Goal: Transaction & Acquisition: Book appointment/travel/reservation

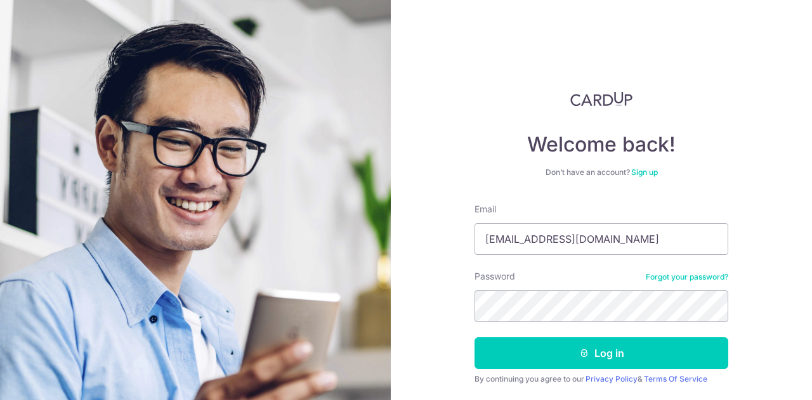
click at [585, 345] on button "Log in" at bounding box center [602, 354] width 254 height 32
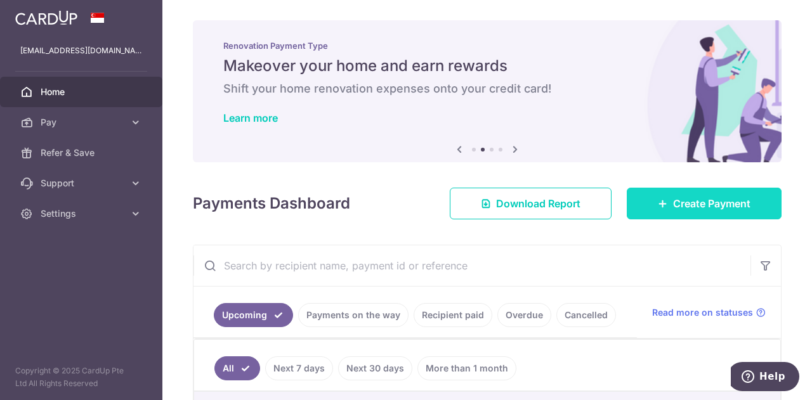
click at [658, 200] on icon at bounding box center [663, 204] width 10 height 10
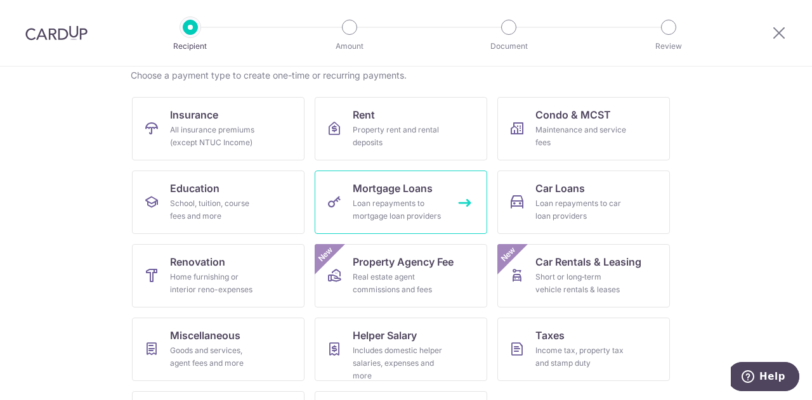
scroll to position [166, 0]
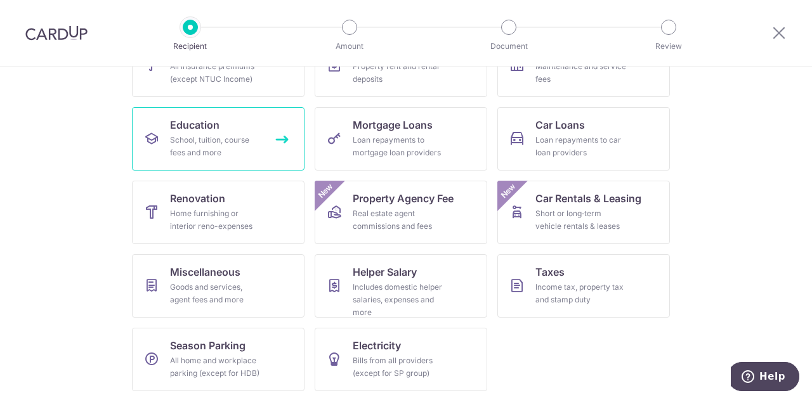
click at [230, 150] on div "School, tuition, course fees and more" at bounding box center [215, 146] width 91 height 25
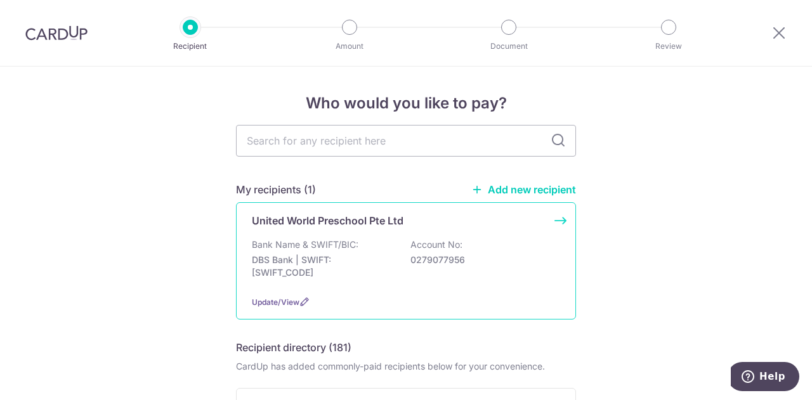
click at [373, 235] on div "United World Preschool Pte Ltd Bank Name & SWIFT/BIC: DBS Bank | SWIFT: DBSSSGS…" at bounding box center [406, 260] width 340 height 117
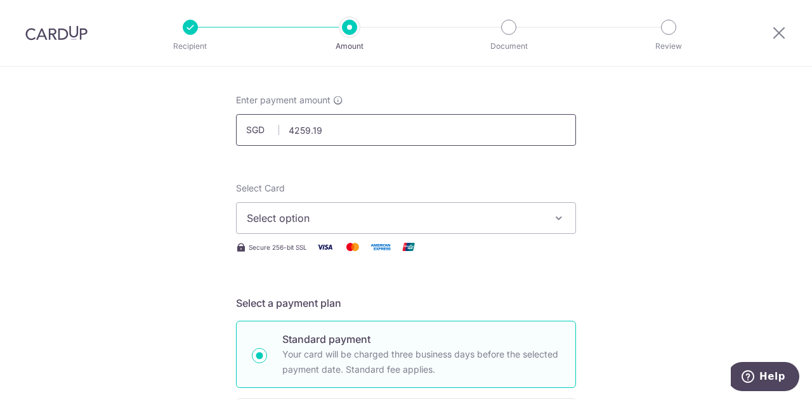
scroll to position [95, 0]
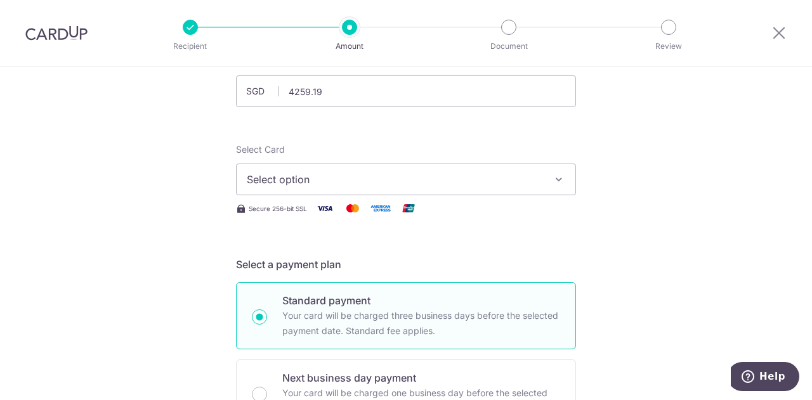
type input "4,259.19"
click at [324, 173] on span "Select option" at bounding box center [395, 179] width 296 height 15
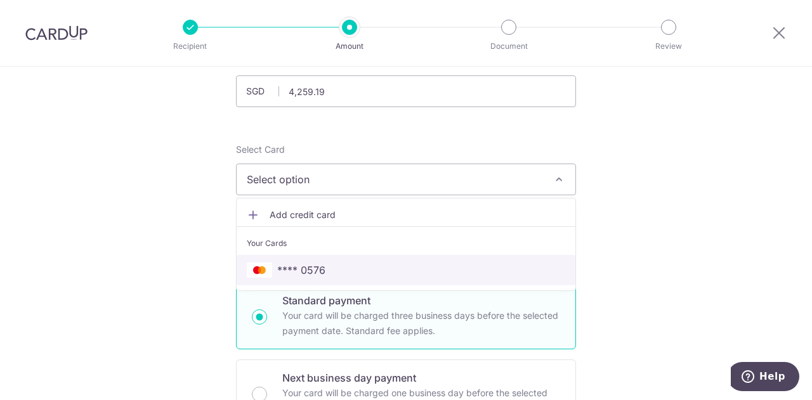
click at [329, 268] on span "**** 0576" at bounding box center [406, 270] width 319 height 15
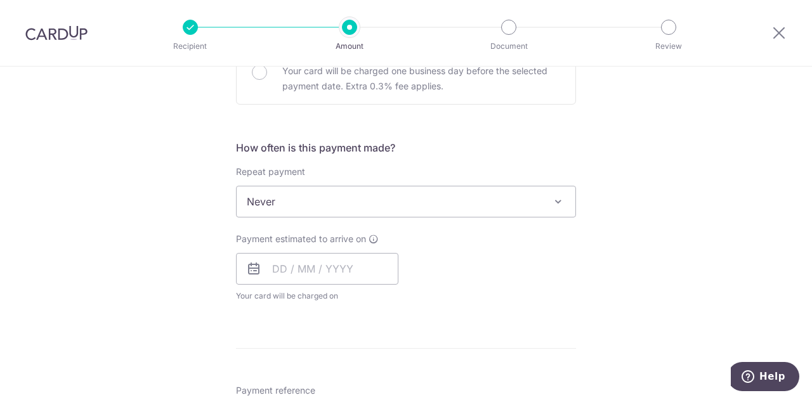
scroll to position [418, 0]
click at [355, 270] on input "text" at bounding box center [317, 269] width 162 height 32
click at [437, 268] on div "Payment estimated to arrive on Prev Next Sep Oct Nov Dec 2025 2026 2027 2028 20…" at bounding box center [405, 267] width 355 height 70
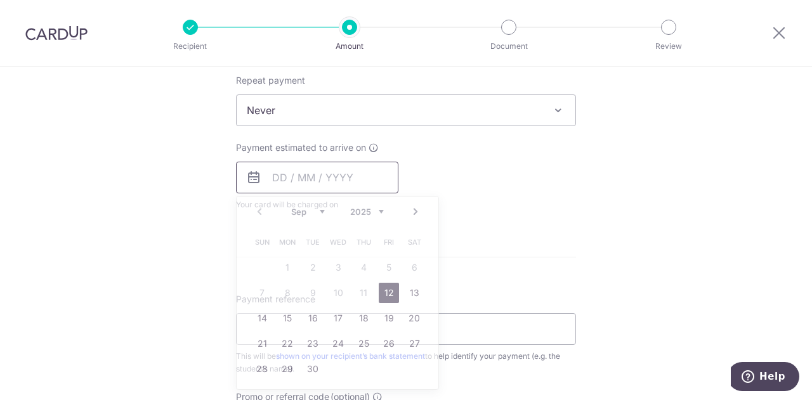
click at [311, 188] on input "text" at bounding box center [317, 178] width 162 height 32
click at [392, 318] on link "19" at bounding box center [389, 318] width 20 height 20
type input "[DATE]"
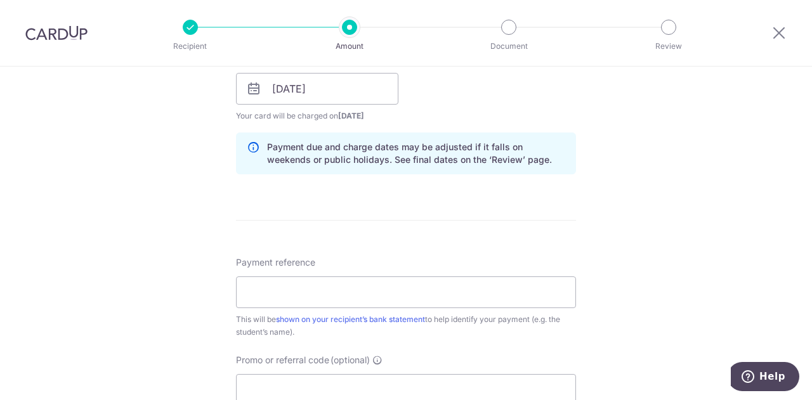
scroll to position [644, 0]
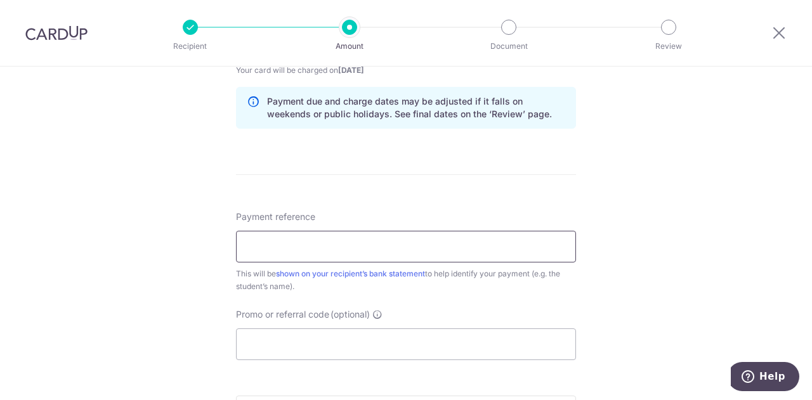
click at [378, 247] on input "Payment reference" at bounding box center [406, 247] width 340 height 32
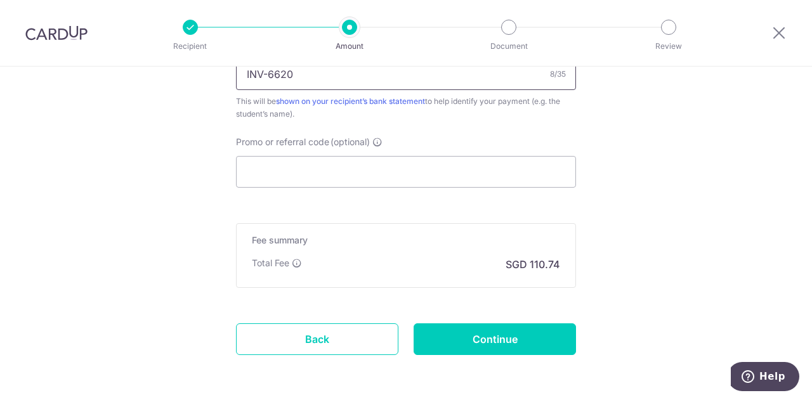
scroll to position [817, 0]
type input "INV-6620"
click at [343, 163] on input "Promo or referral code (optional)" at bounding box center [406, 171] width 340 height 32
click at [304, 176] on input "Promo or referral code (optional)" at bounding box center [406, 171] width 340 height 32
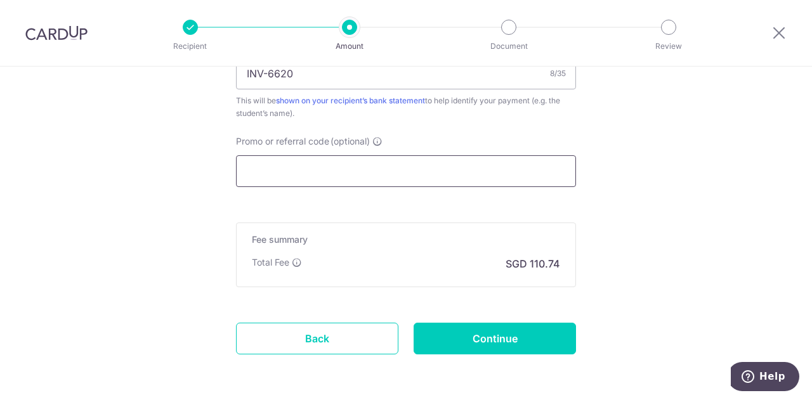
paste input "3HOME25R"
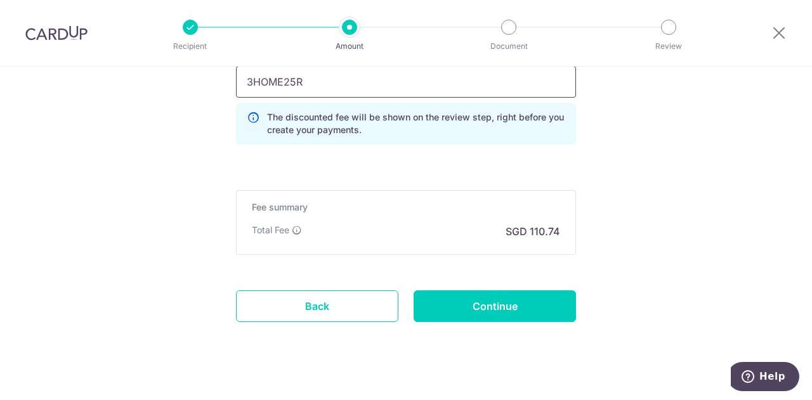
scroll to position [907, 0]
type input "3HOME25R"
click at [472, 298] on input "Continue" at bounding box center [495, 306] width 162 height 32
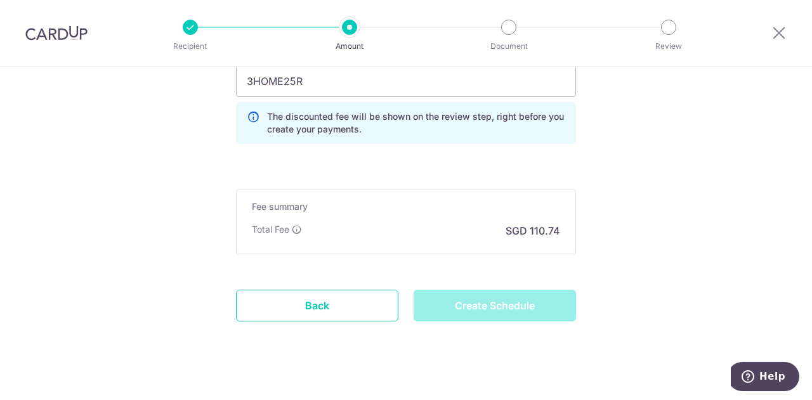
type input "Create Schedule"
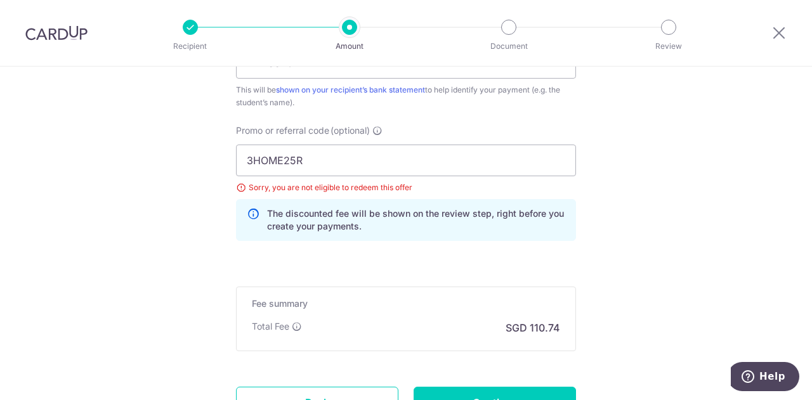
scroll to position [822, 0]
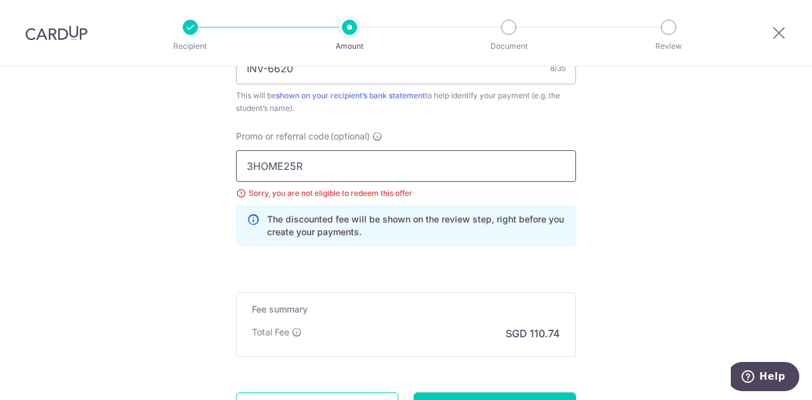
click at [373, 150] on input "3HOME25R" at bounding box center [406, 166] width 340 height 32
click at [360, 166] on input "3HOME25R" at bounding box center [406, 166] width 340 height 32
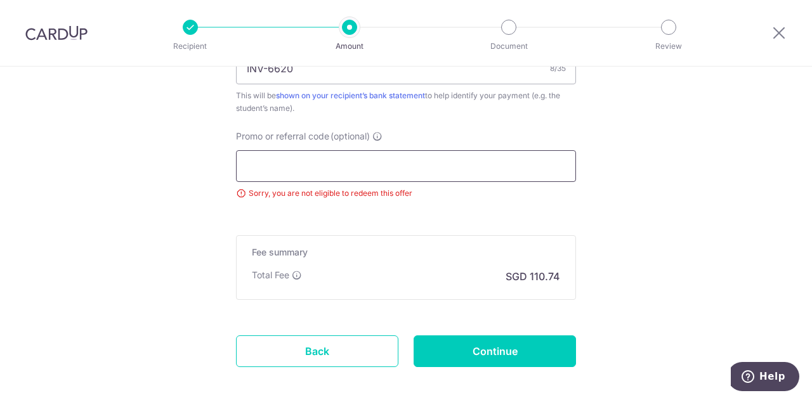
scroll to position [881, 0]
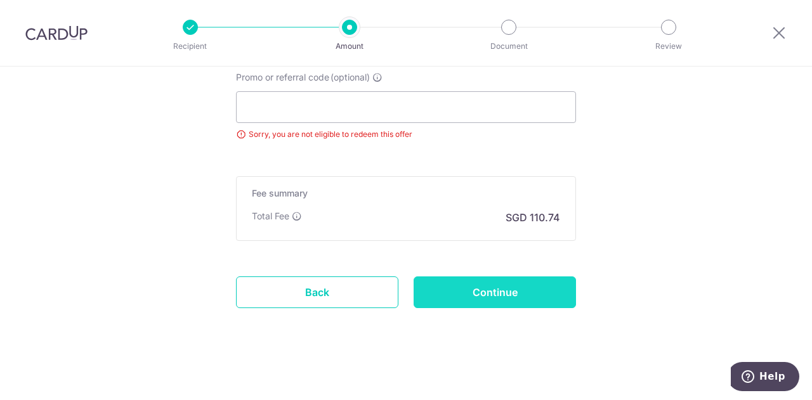
click at [505, 289] on input "Continue" at bounding box center [495, 293] width 162 height 32
type input "Update Schedule"
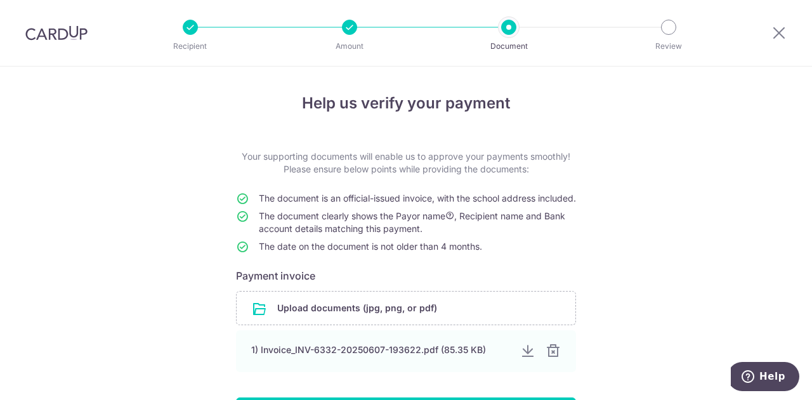
scroll to position [118, 0]
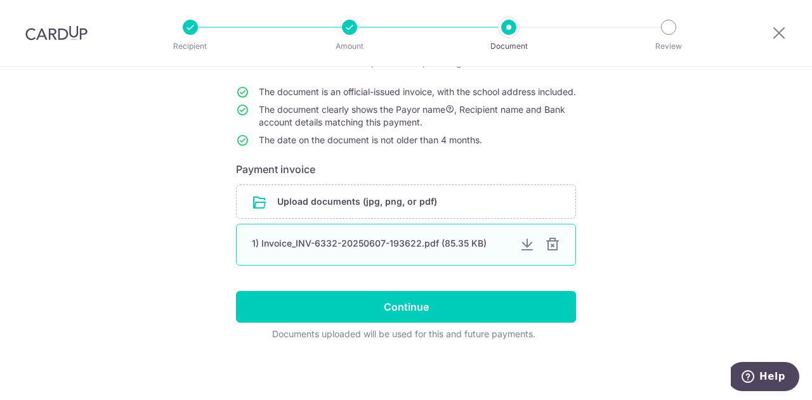
click at [551, 243] on div at bounding box center [552, 244] width 15 height 15
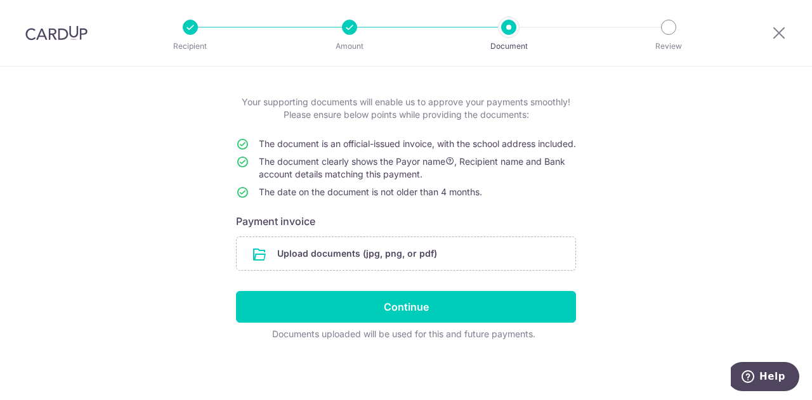
scroll to position [66, 0]
click at [402, 253] on input "file" at bounding box center [406, 253] width 339 height 33
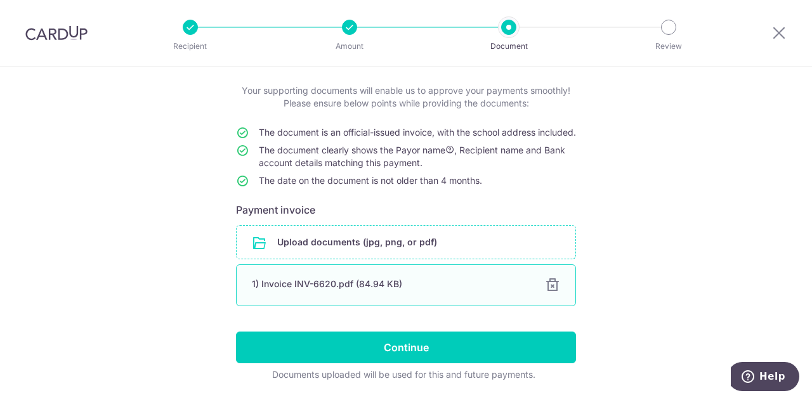
scroll to position [118, 0]
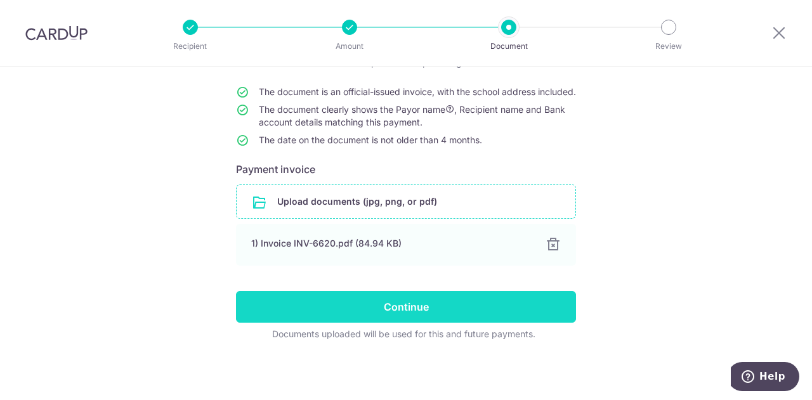
click at [426, 301] on input "Continue" at bounding box center [406, 307] width 340 height 32
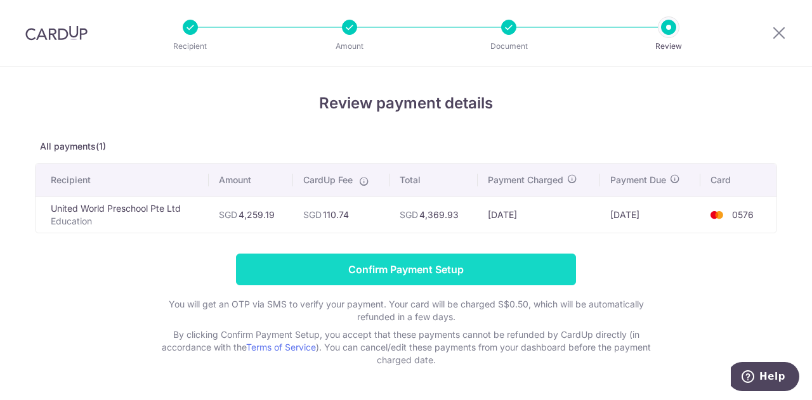
click at [407, 271] on input "Confirm Payment Setup" at bounding box center [406, 270] width 340 height 32
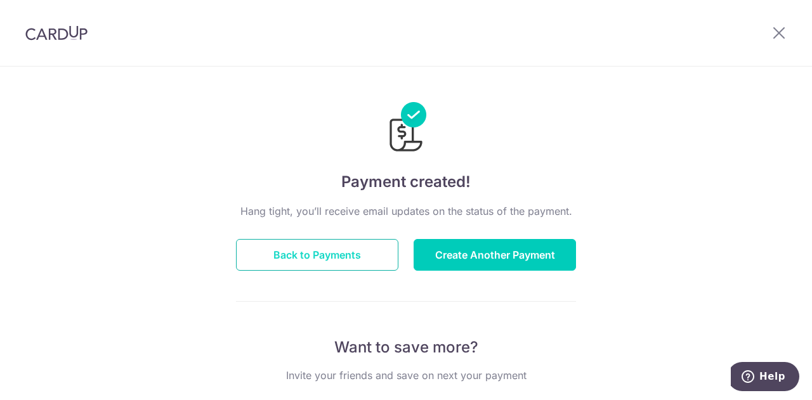
click at [343, 258] on button "Back to Payments" at bounding box center [317, 255] width 162 height 32
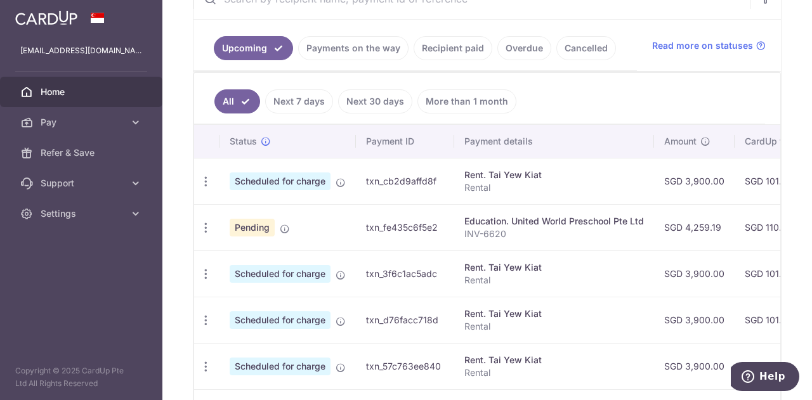
click at [295, 175] on span "Scheduled for charge" at bounding box center [280, 182] width 101 height 18
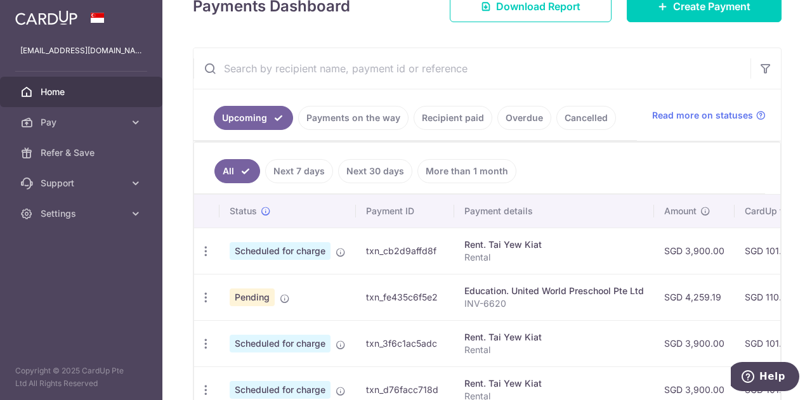
scroll to position [197, 0]
